Goal: Book appointment/travel/reservation

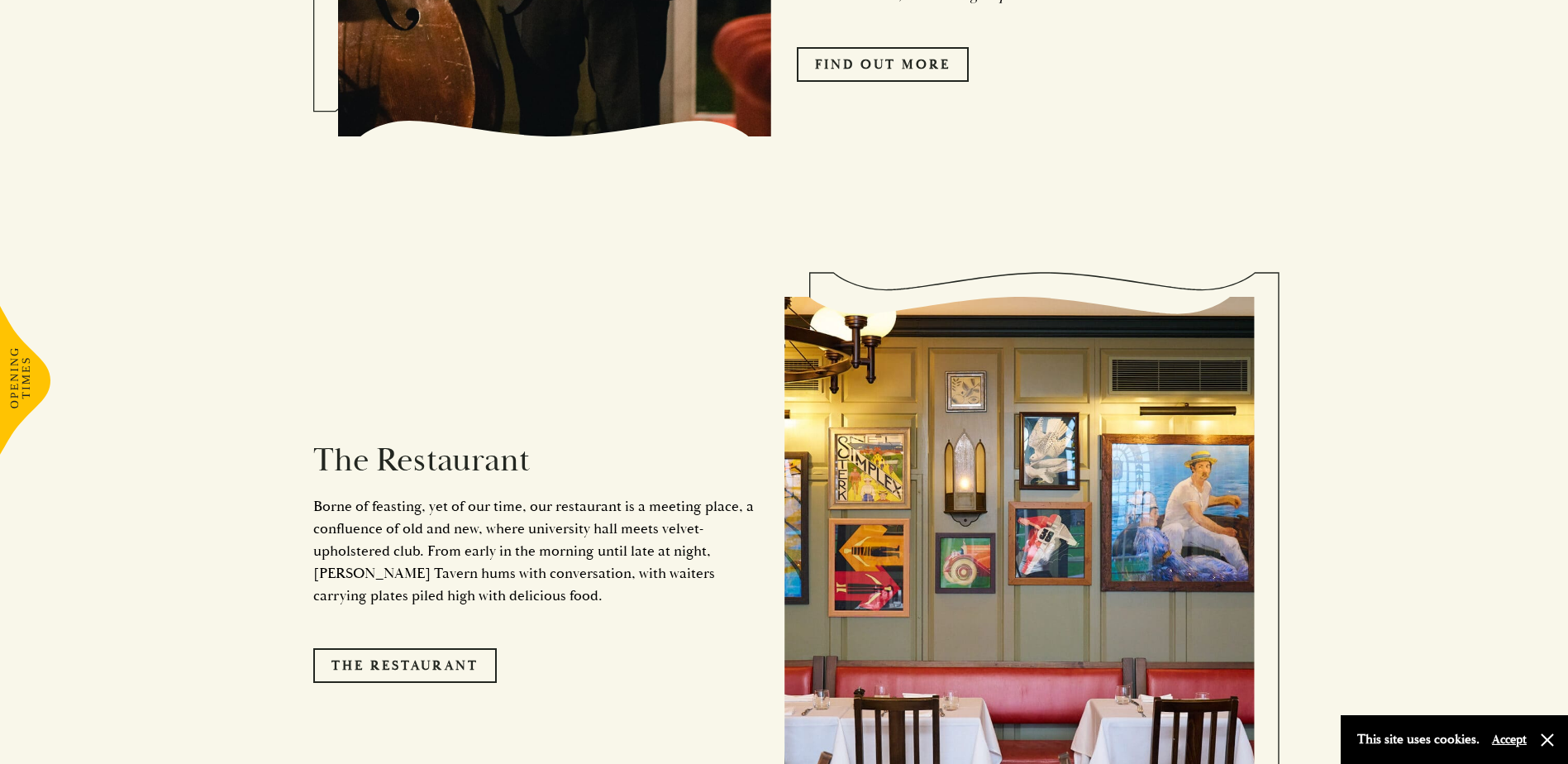
scroll to position [1240, 0]
click at [402, 649] on link "The Restaurant" at bounding box center [405, 664] width 184 height 35
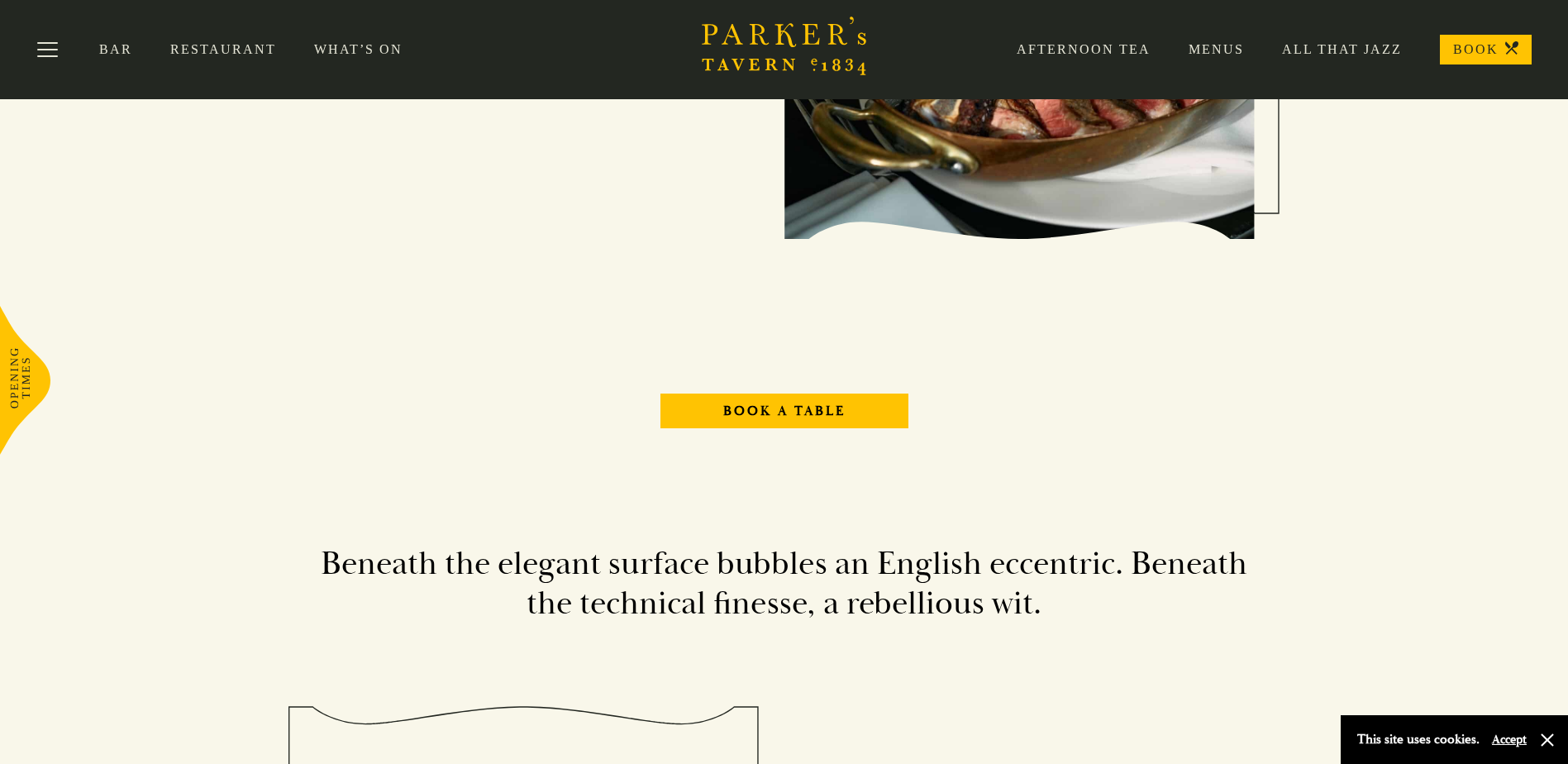
scroll to position [1984, 0]
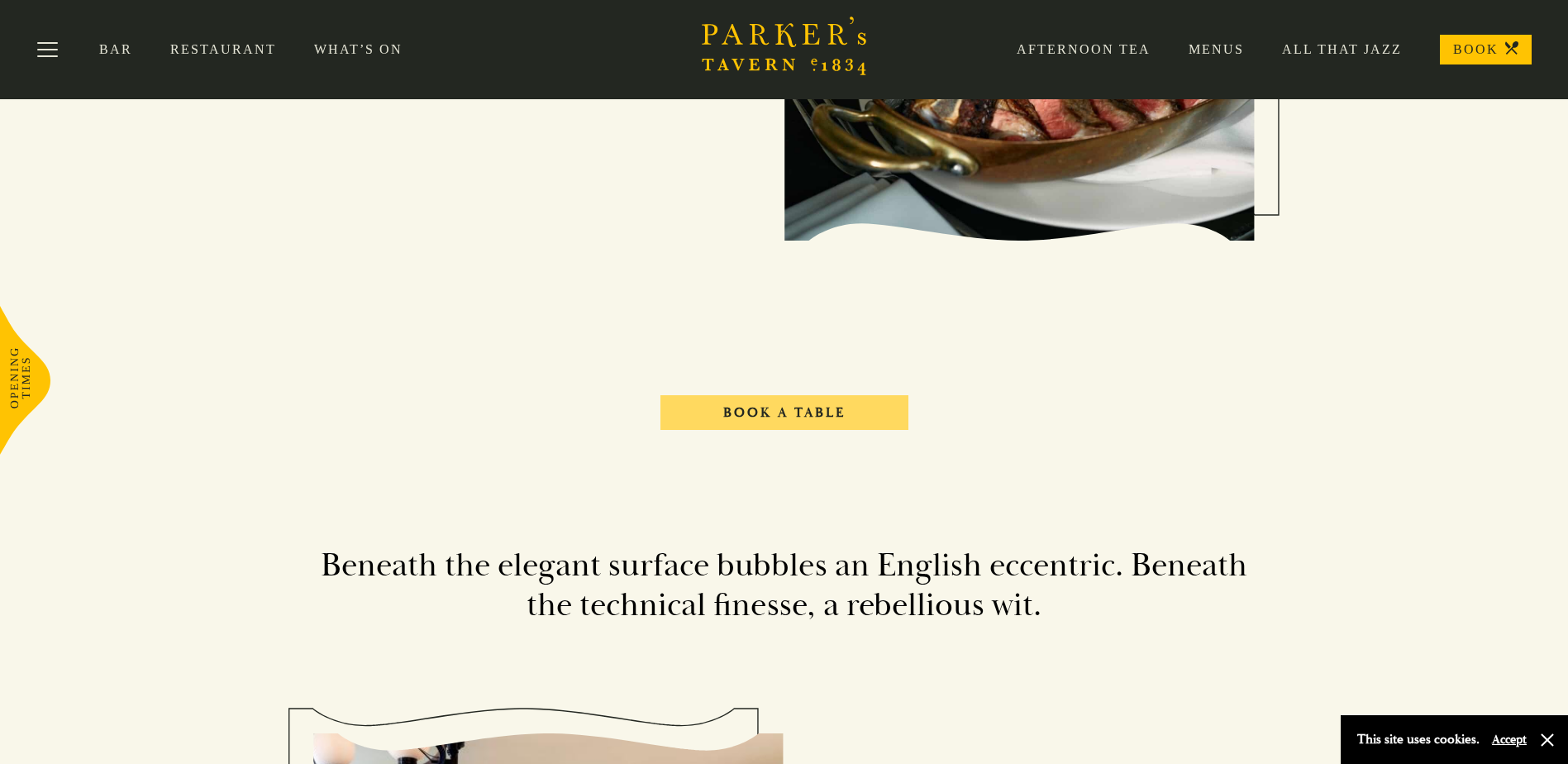
click at [809, 408] on link "Book A Table" at bounding box center [784, 412] width 248 height 35
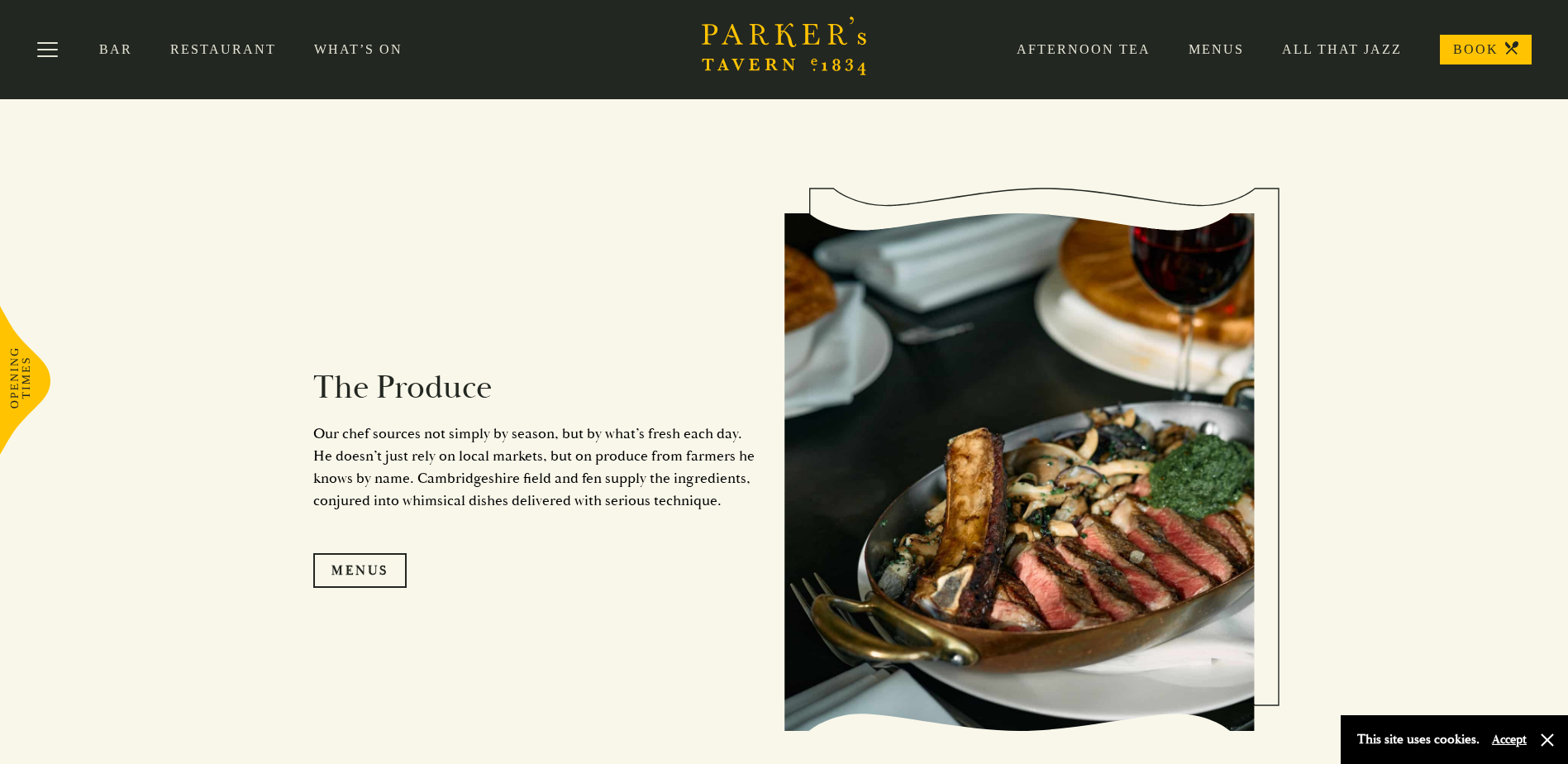
scroll to position [1488, 0]
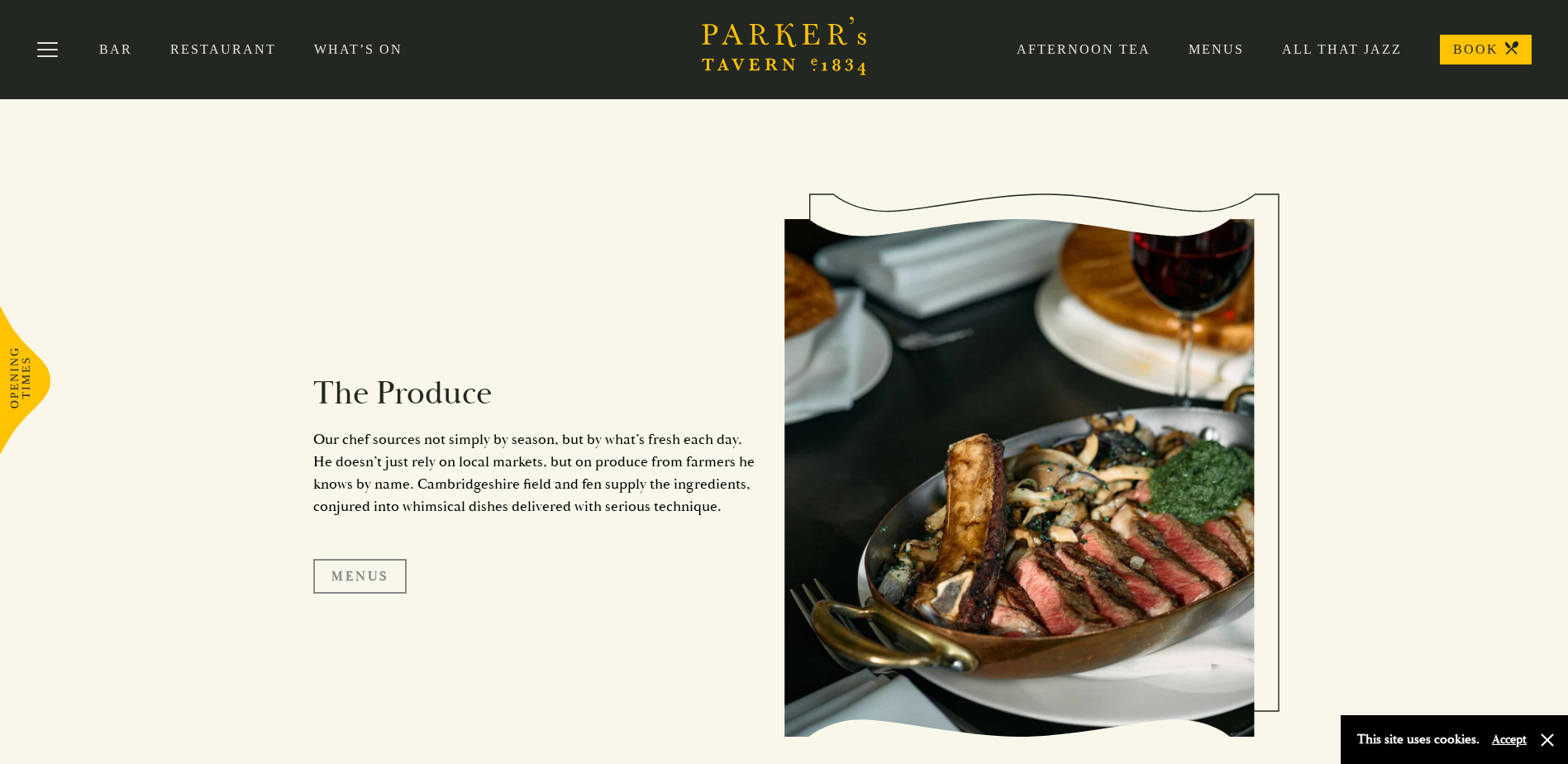
click at [360, 568] on link "Menus" at bounding box center [360, 575] width 94 height 35
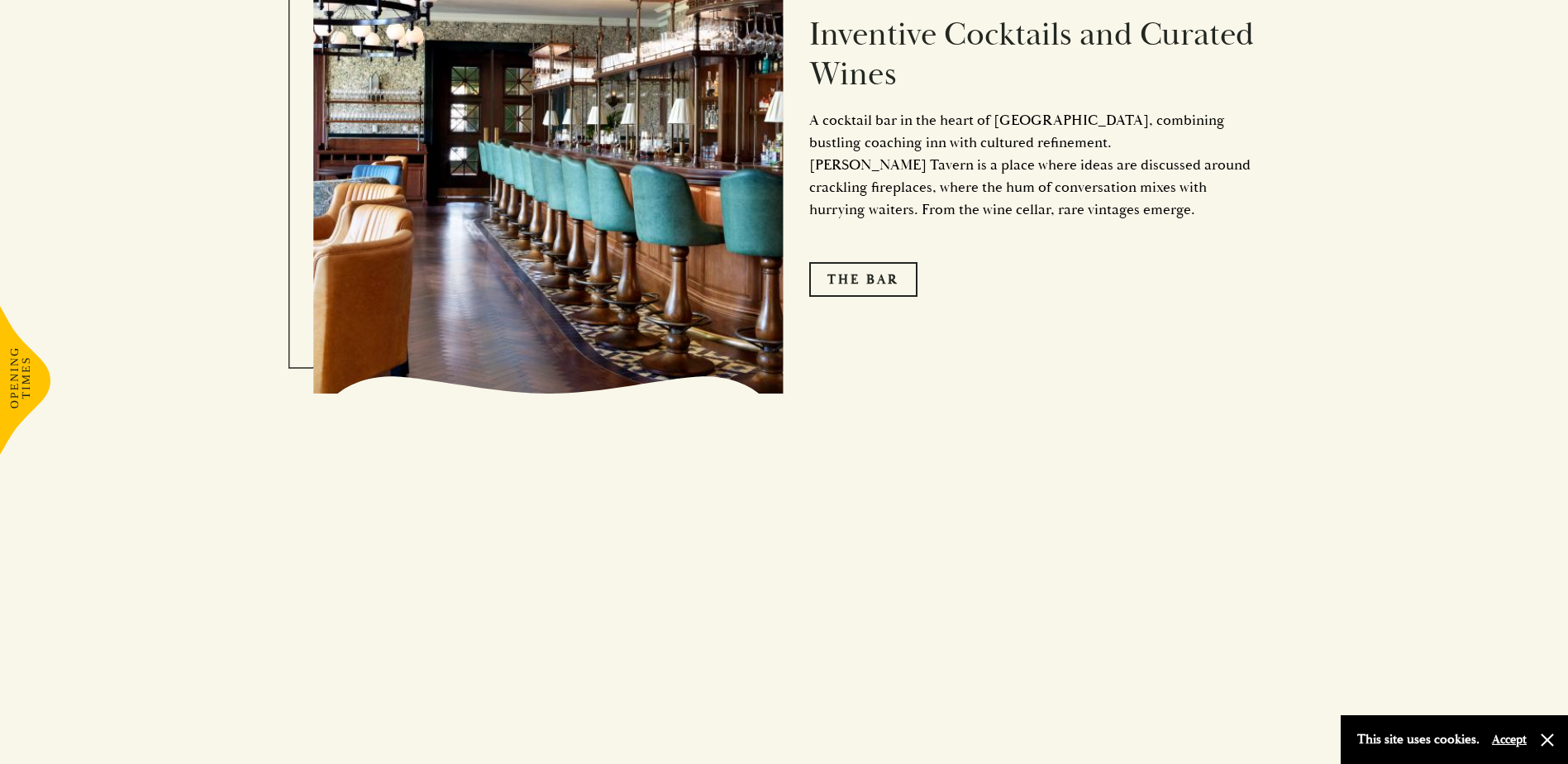
scroll to position [2976, 0]
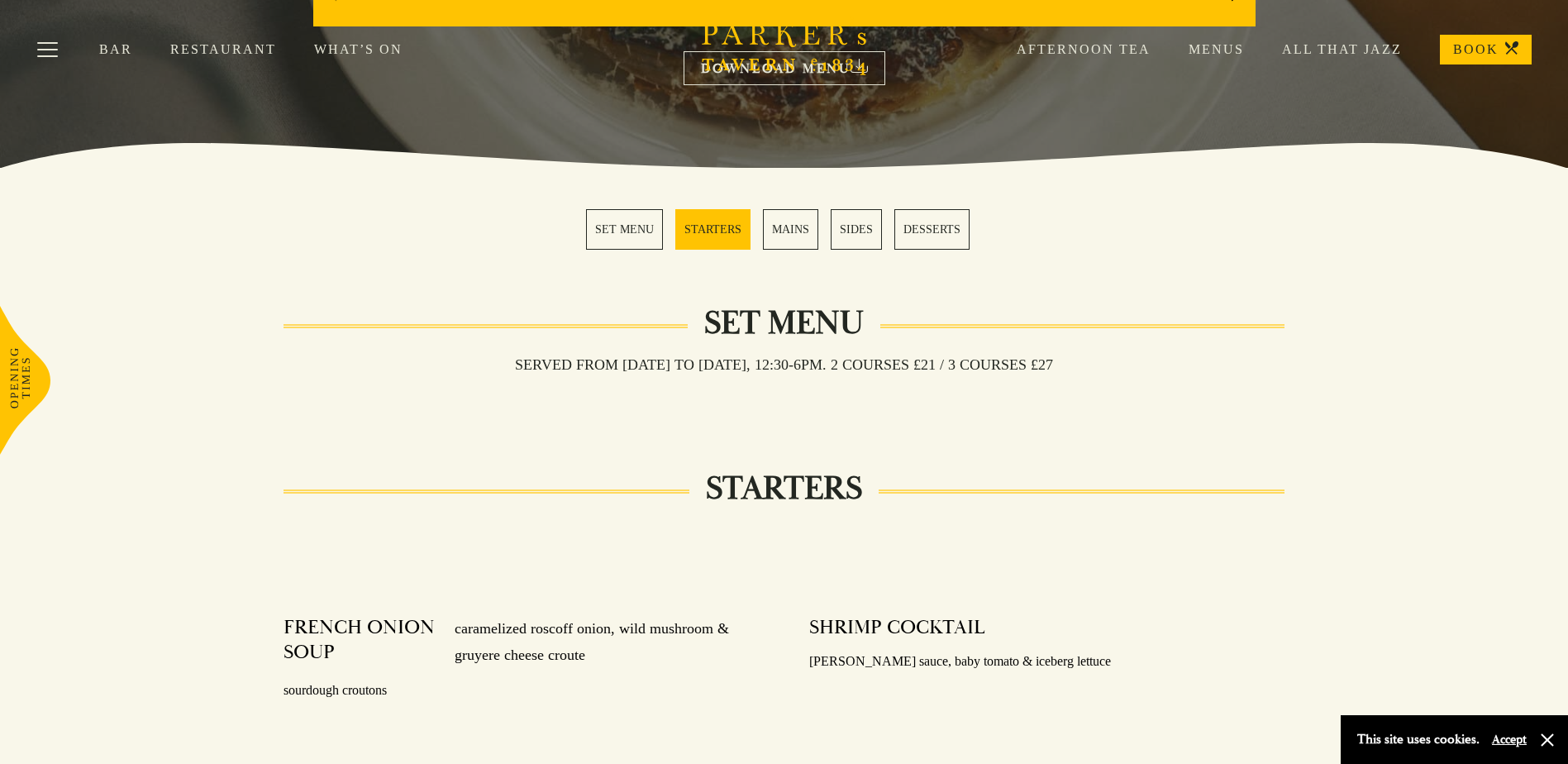
scroll to position [331, 0]
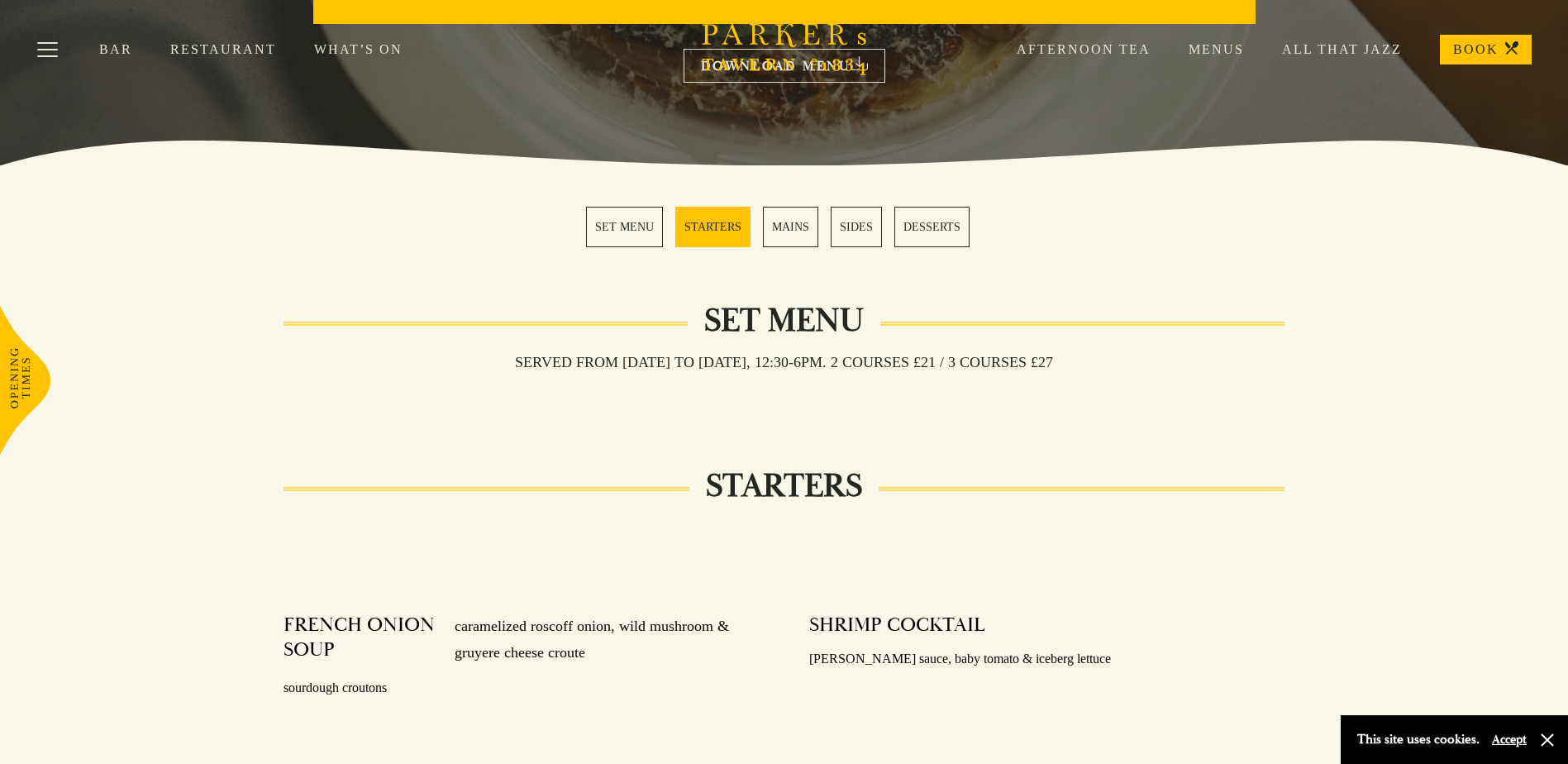
click at [788, 225] on link "MAINS" at bounding box center [791, 226] width 56 height 41
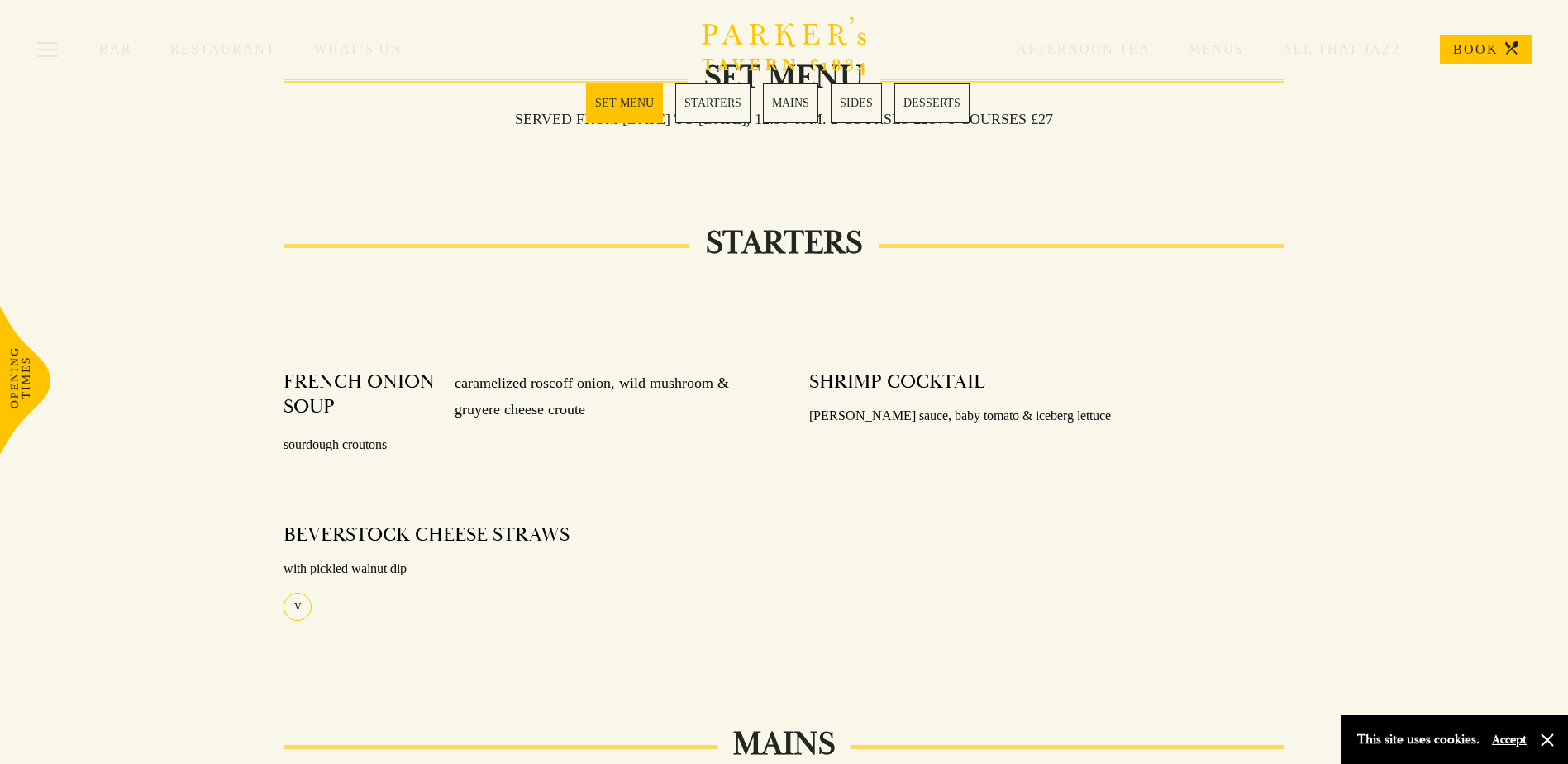
scroll to position [161, 0]
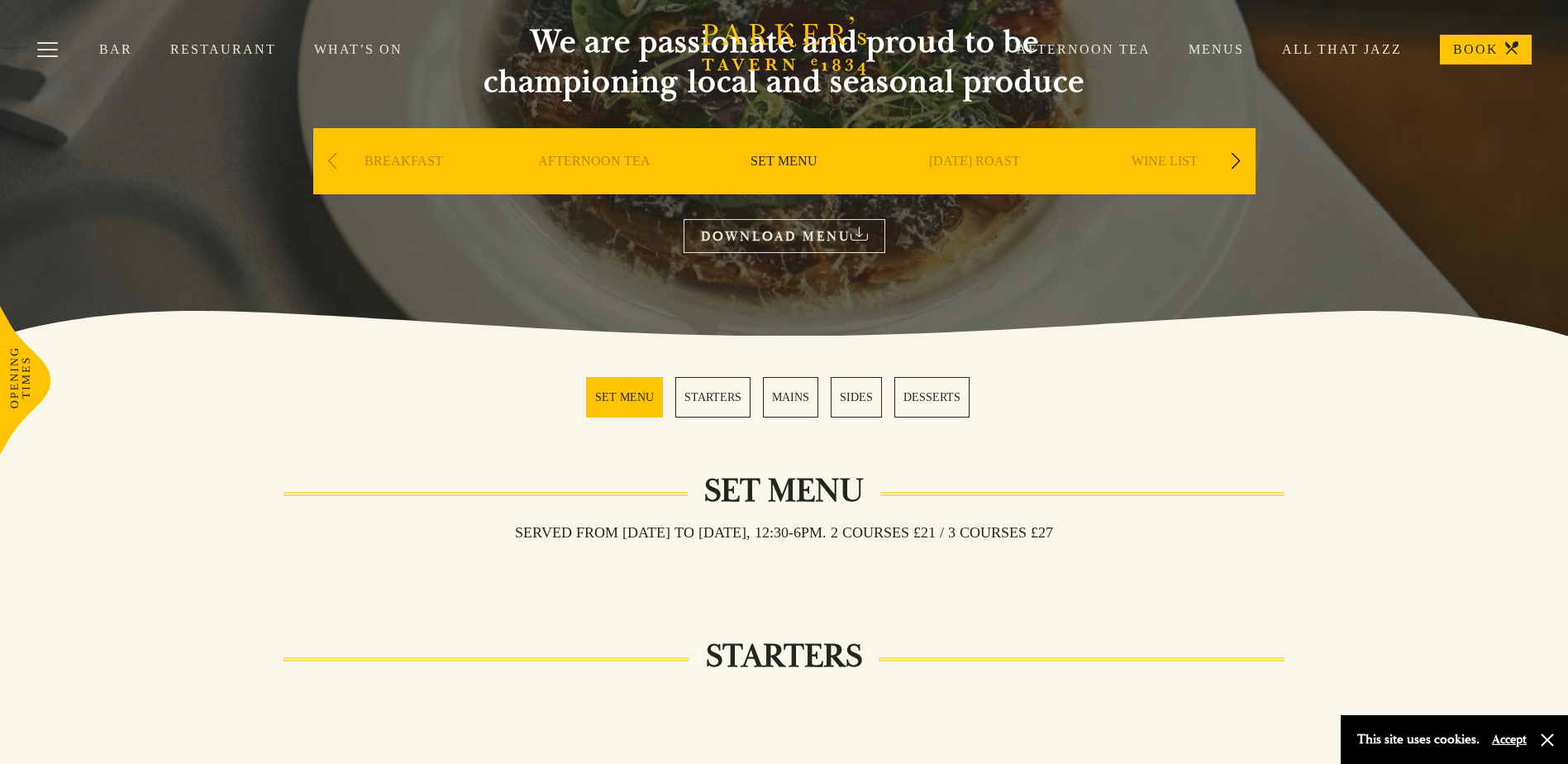
click at [642, 402] on link "SET MENU" at bounding box center [624, 397] width 77 height 41
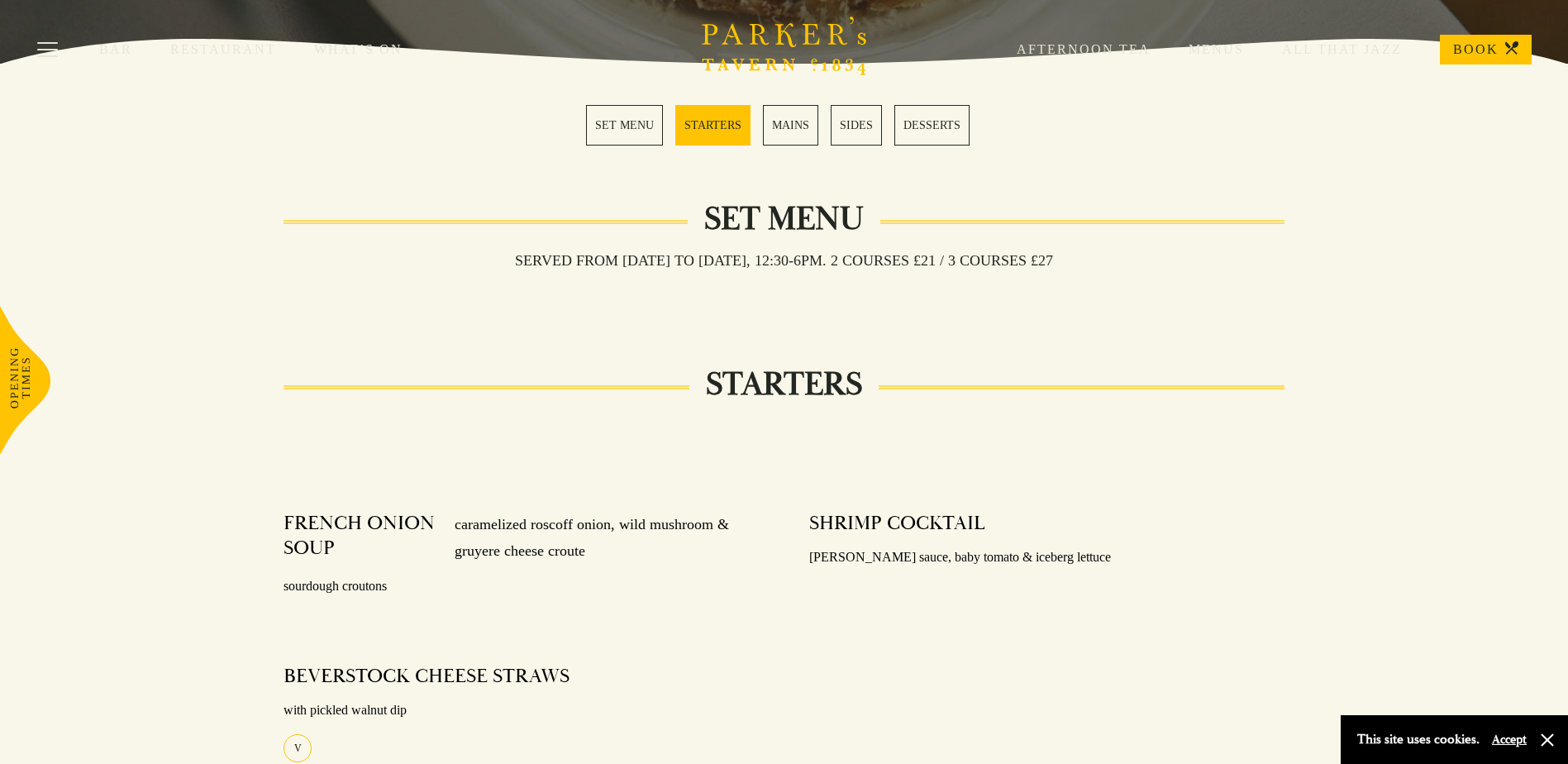
scroll to position [403, 0]
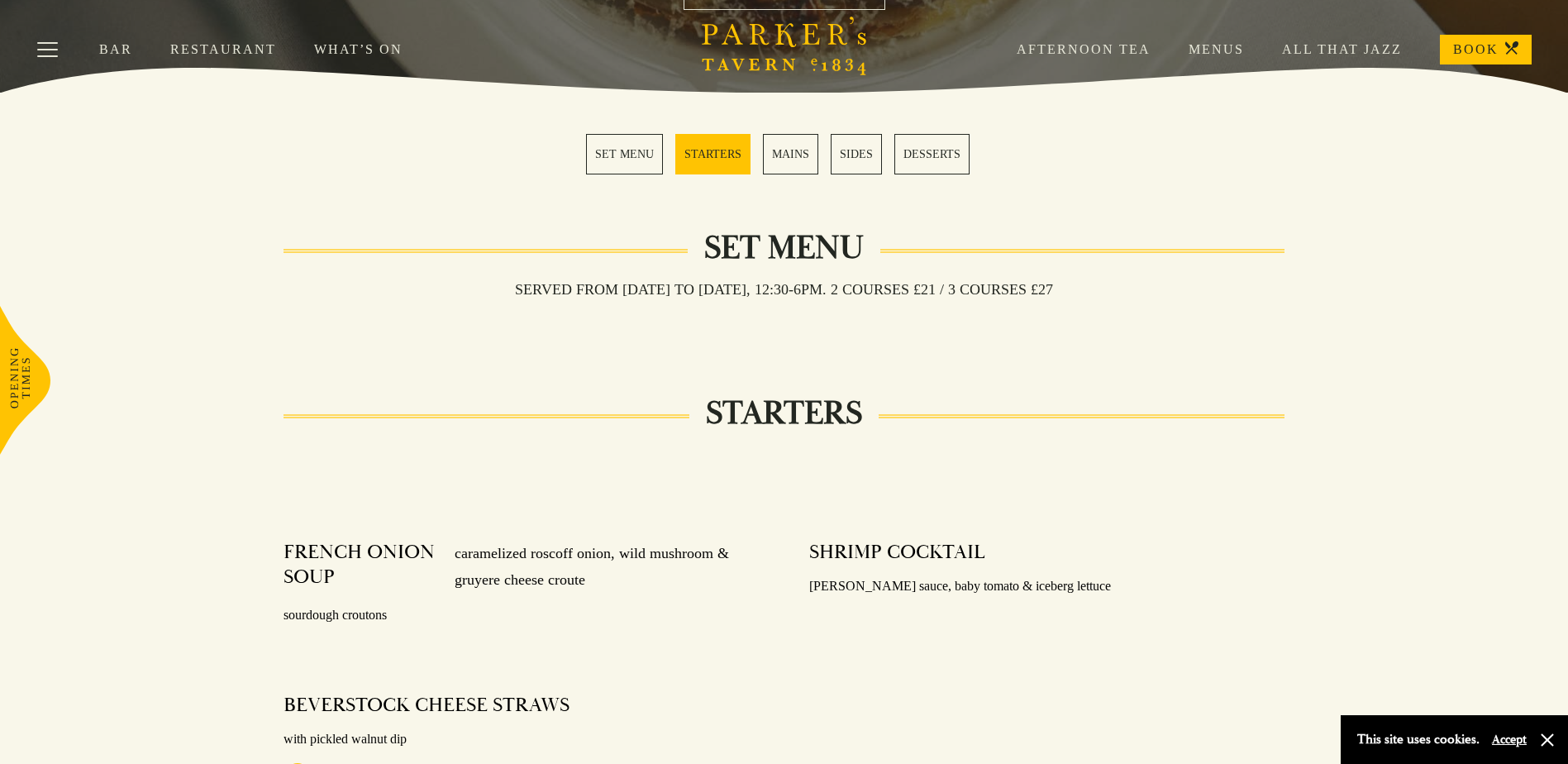
click at [785, 152] on link "MAINS" at bounding box center [791, 154] width 56 height 41
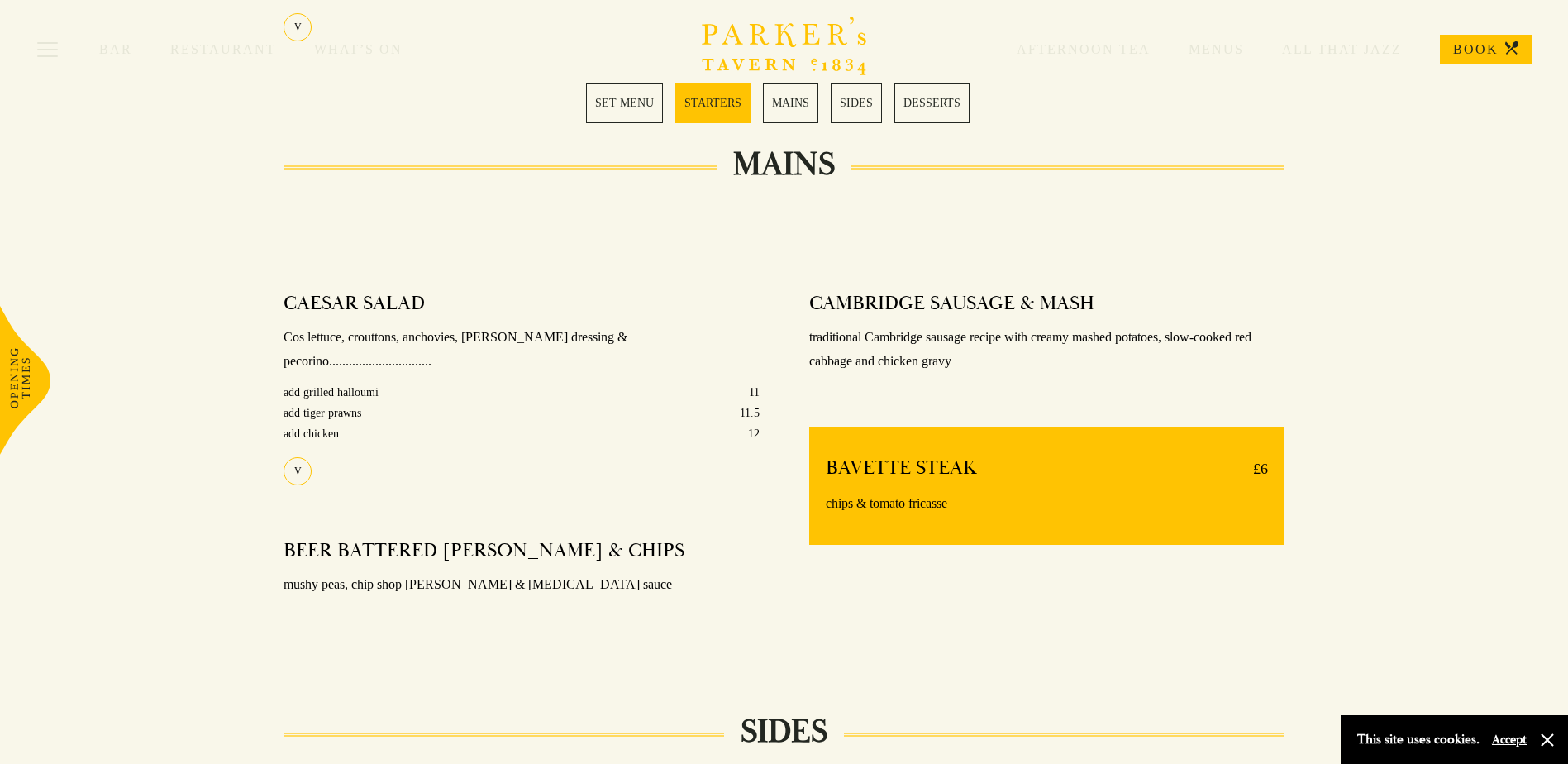
scroll to position [1152, 0]
click at [786, 116] on link "MAINS" at bounding box center [791, 103] width 56 height 41
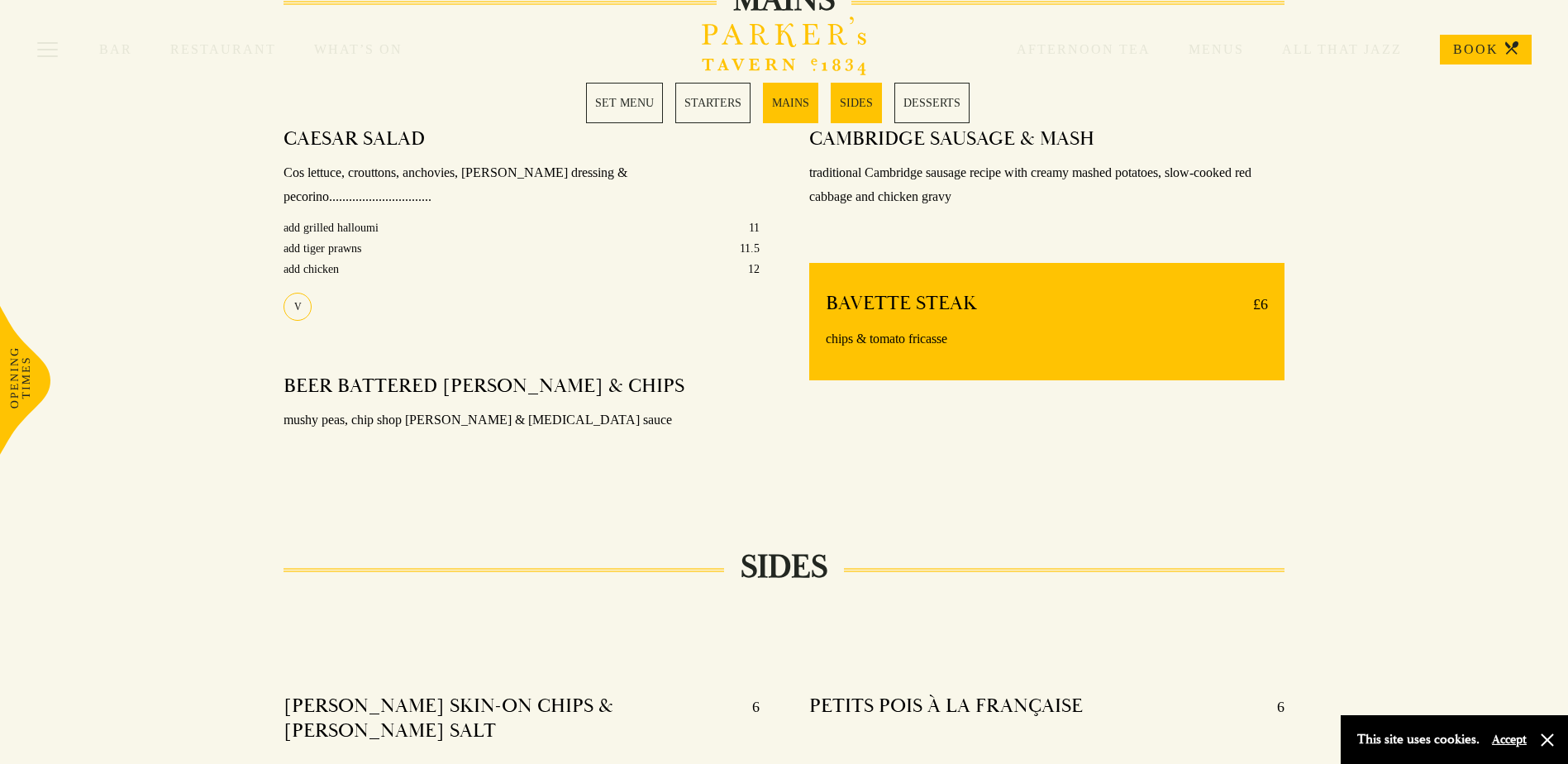
click at [858, 110] on link "SIDES" at bounding box center [856, 103] width 51 height 41
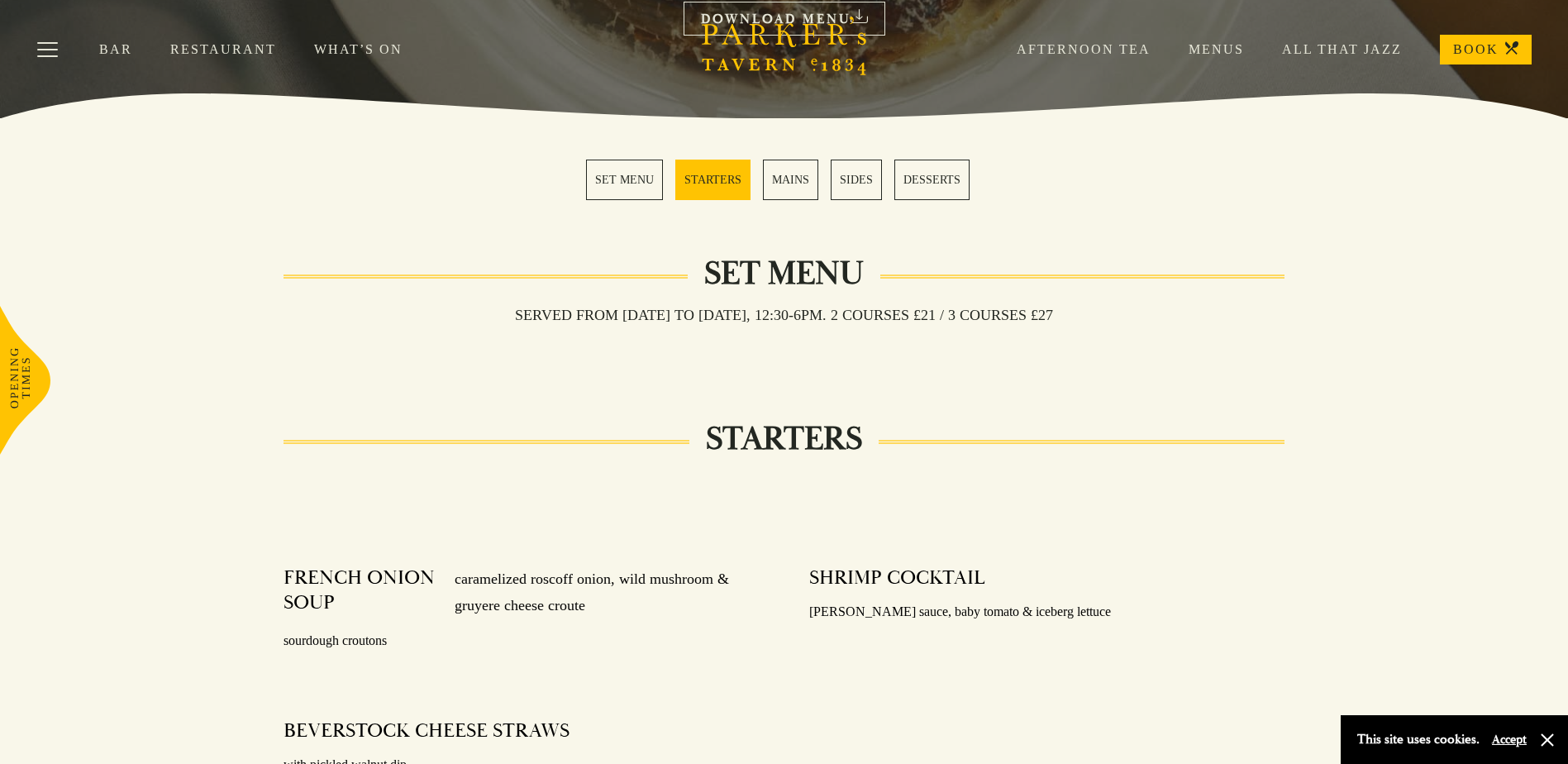
scroll to position [374, 0]
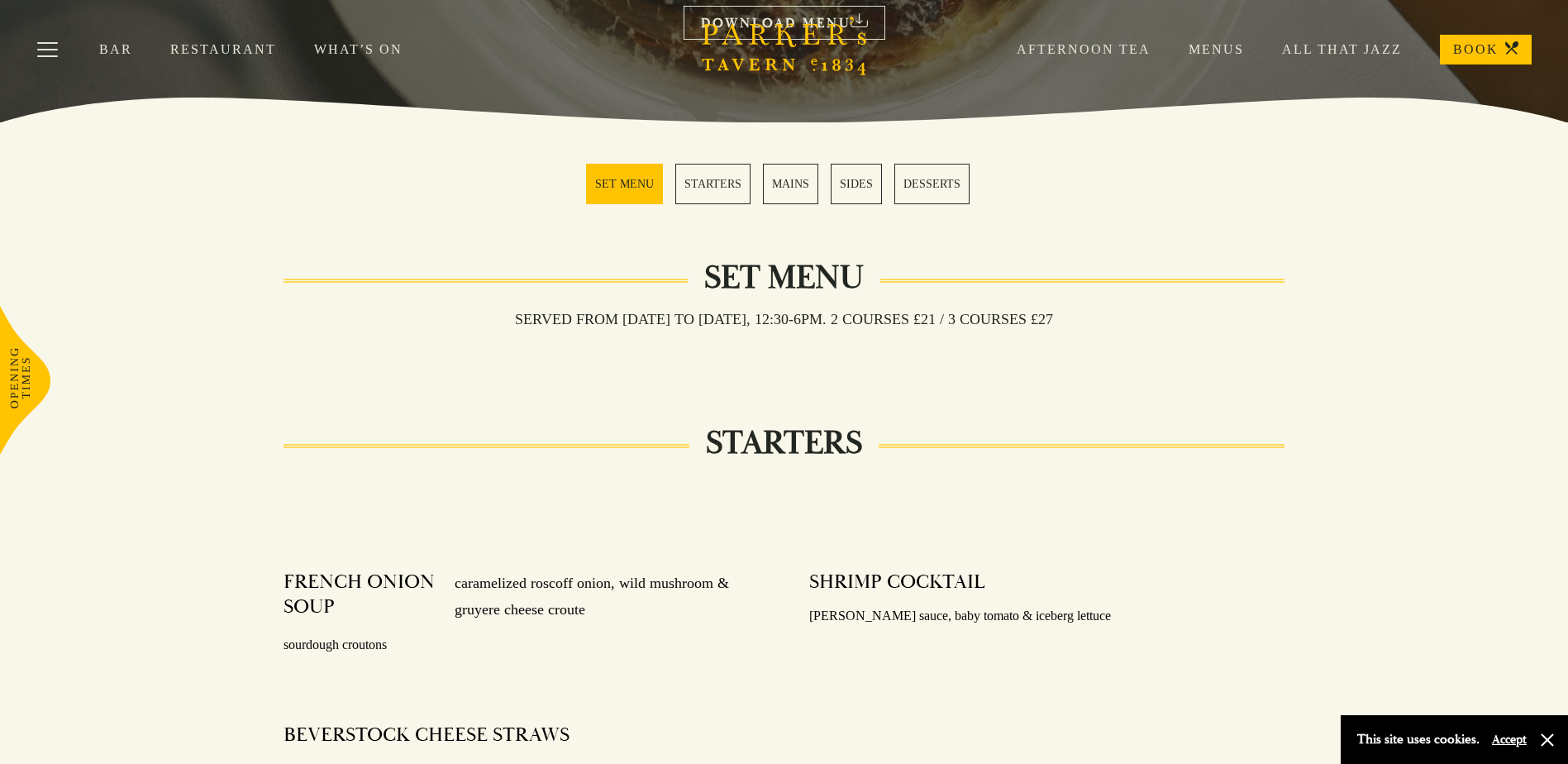
click at [617, 180] on link "SET MENU" at bounding box center [624, 184] width 77 height 41
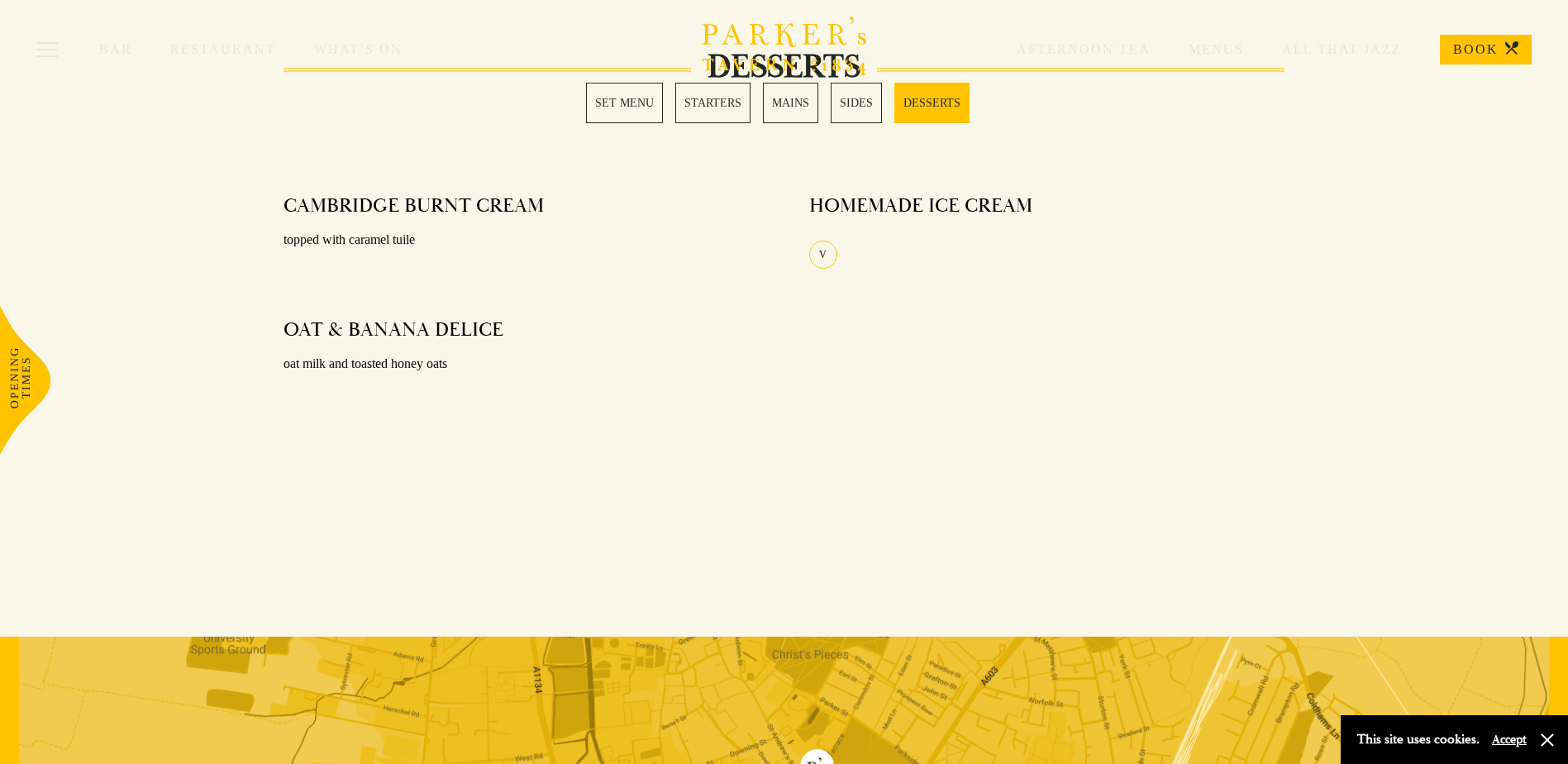
scroll to position [2552, 0]
